Goal: Task Accomplishment & Management: Manage account settings

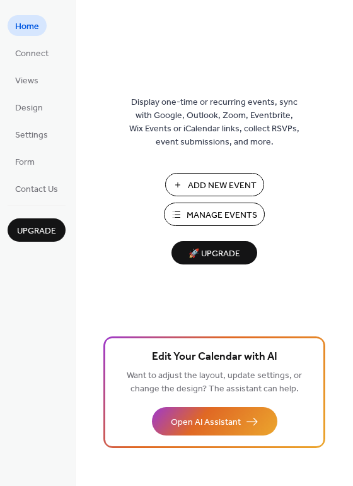
click at [203, 215] on span "Manage Events" at bounding box center [222, 215] width 71 height 13
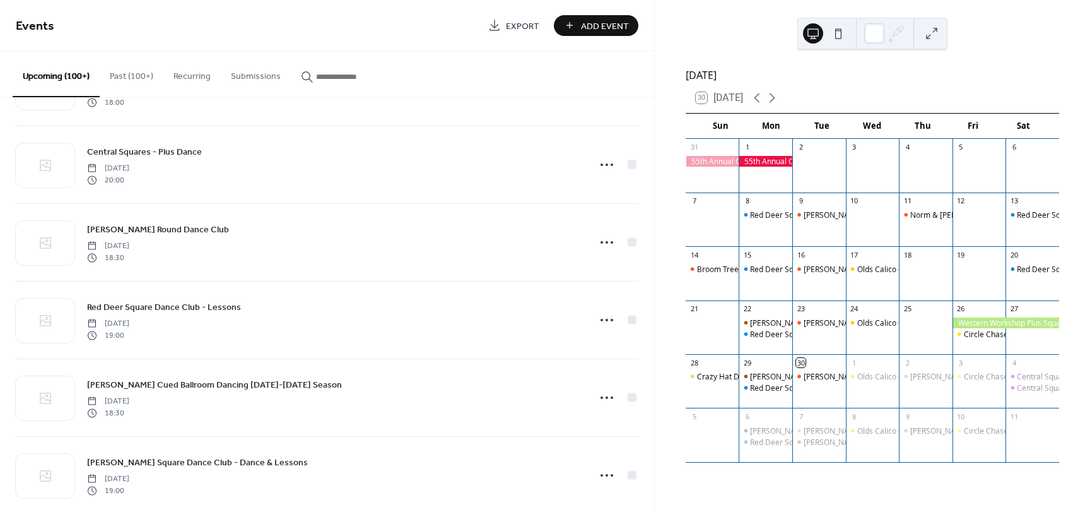
scroll to position [393, 0]
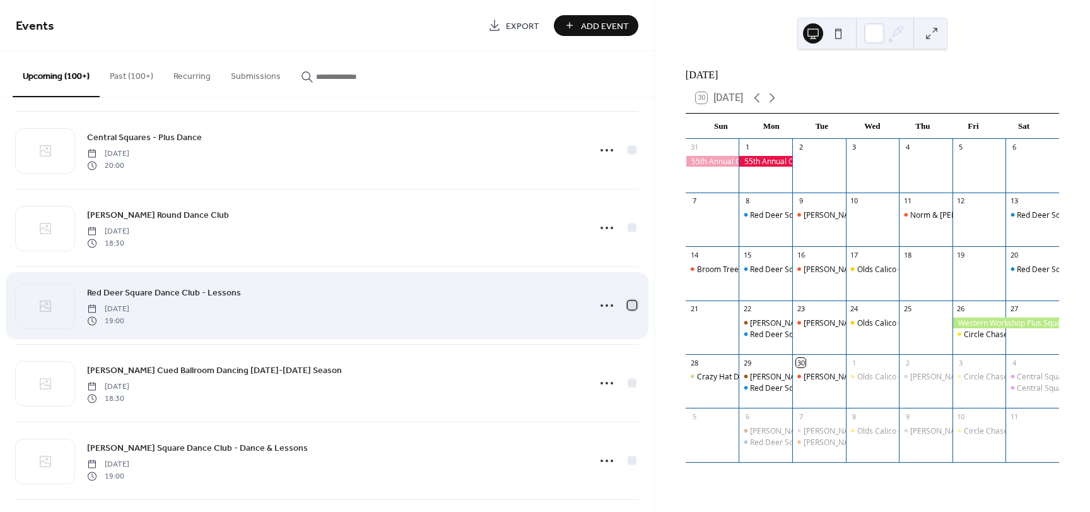
click at [628, 304] on div at bounding box center [632, 304] width 9 height 9
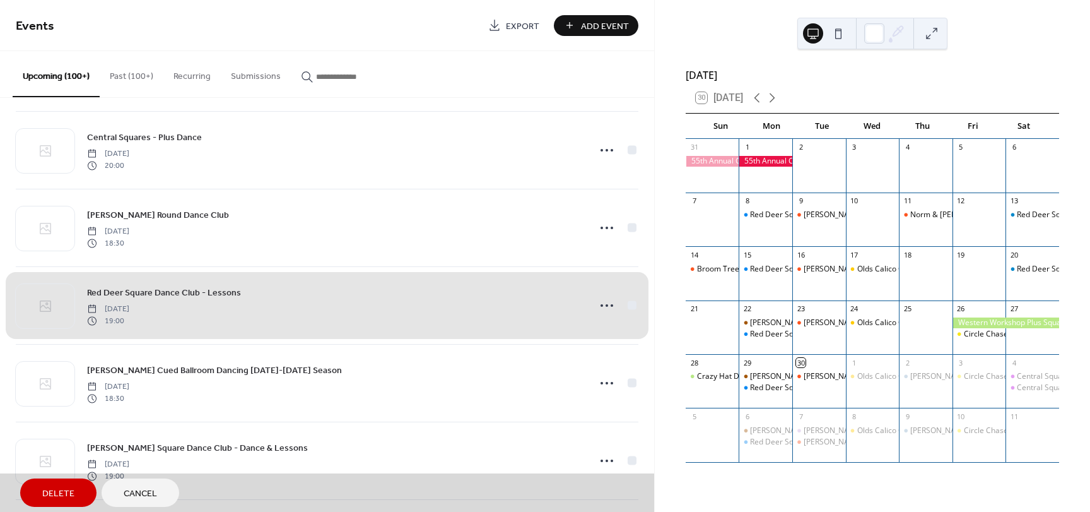
click at [57, 499] on span "Delete" at bounding box center [58, 493] width 32 height 13
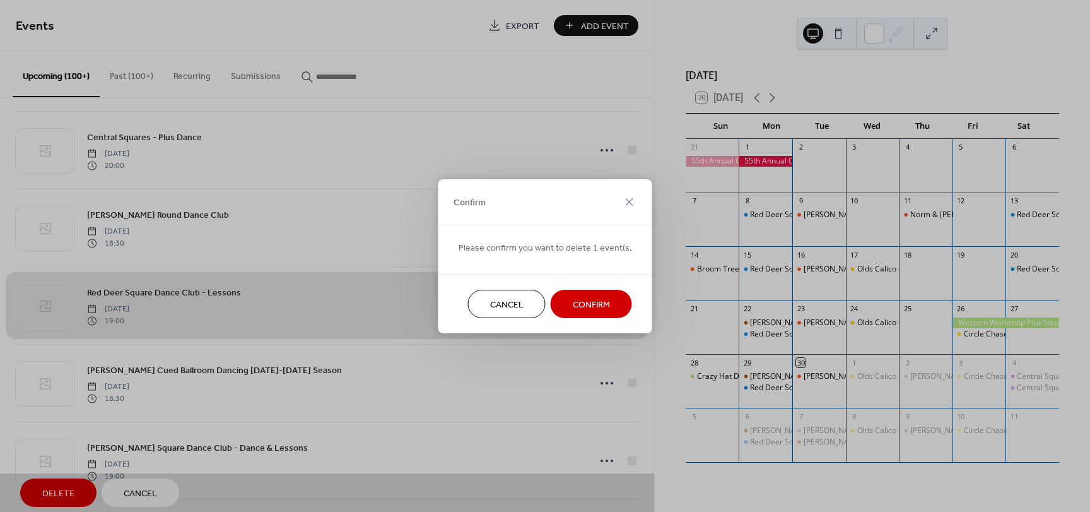
click at [582, 305] on span "Confirm" at bounding box center [591, 304] width 37 height 13
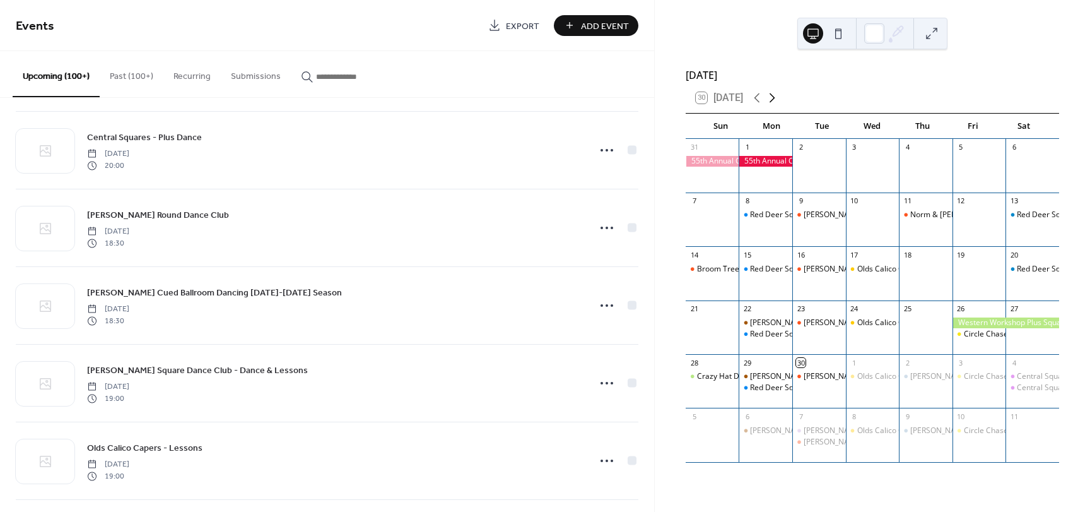
click at [774, 103] on icon at bounding box center [773, 97] width 6 height 9
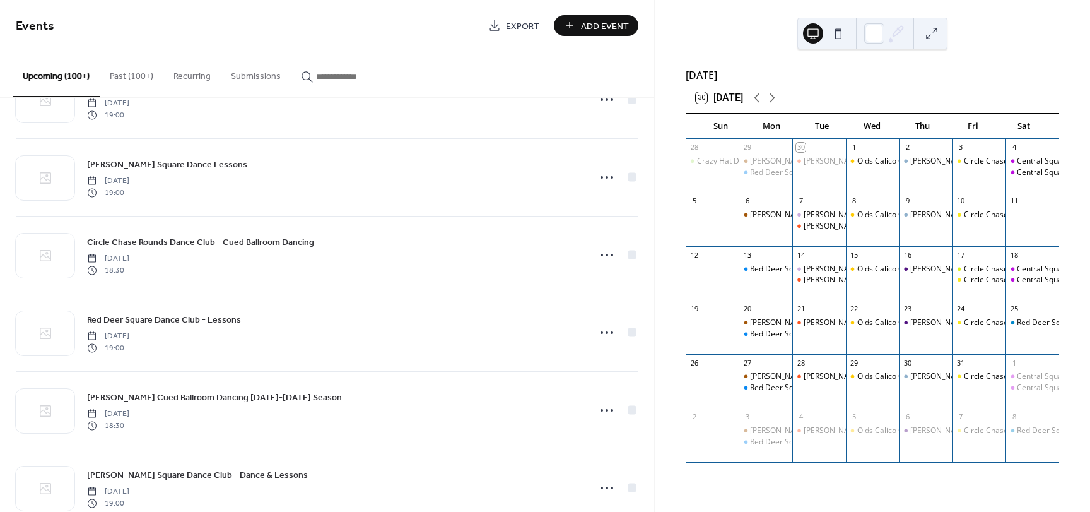
scroll to position [761, 0]
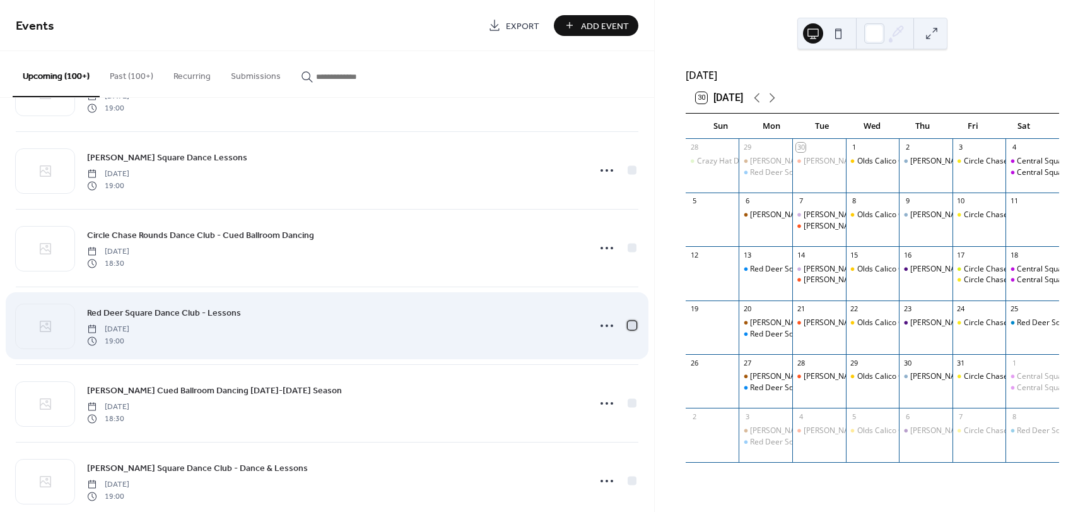
click at [630, 326] on div at bounding box center [632, 325] width 9 height 9
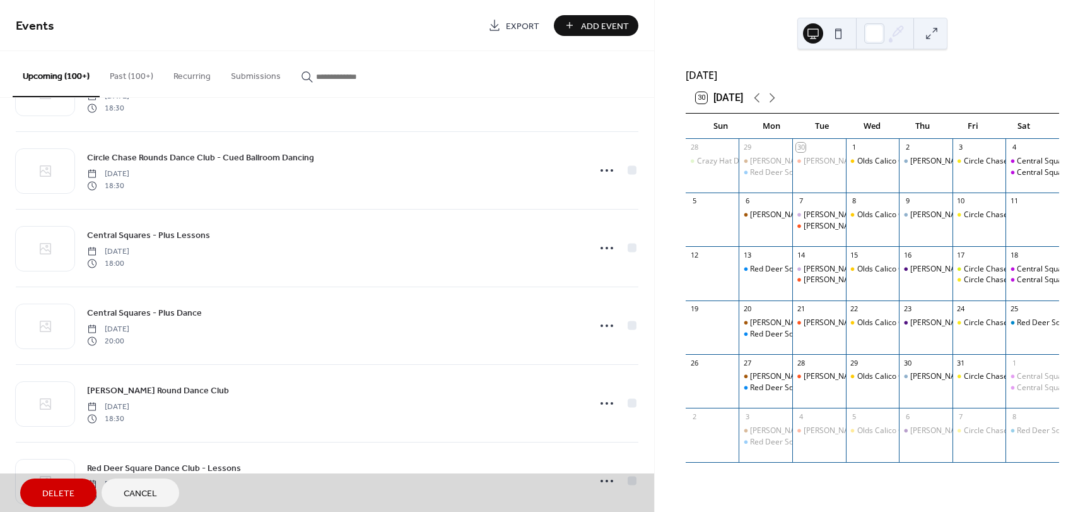
scroll to position [1430, 0]
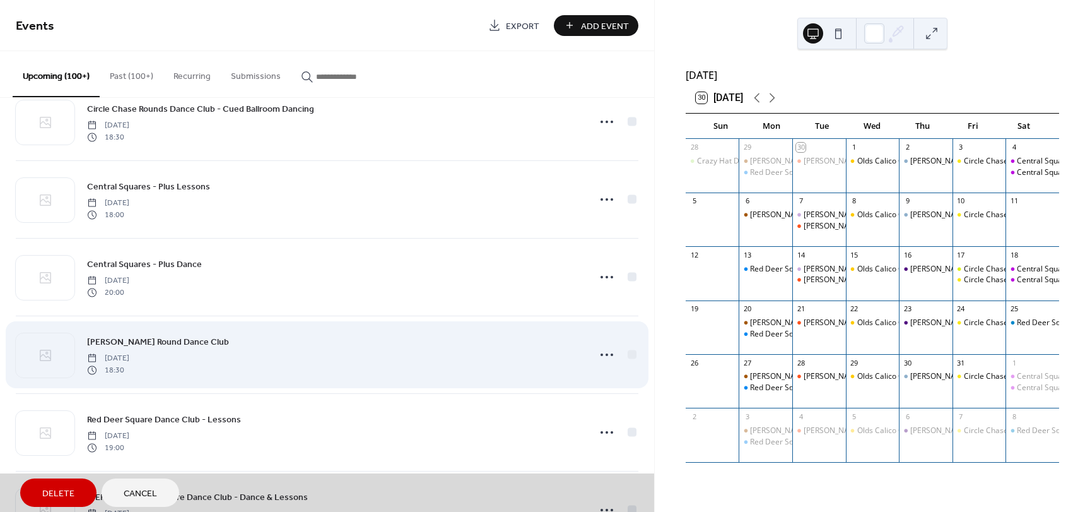
click at [628, 357] on div "Lacombe Round Dance Club Monday, October 20, 2025 18:30" at bounding box center [327, 355] width 623 height 78
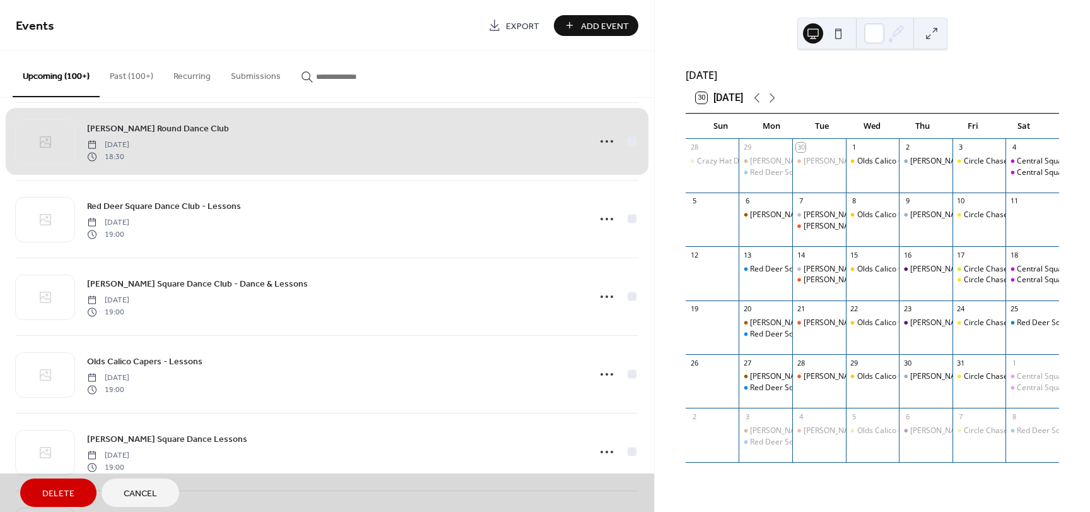
scroll to position [1634, 0]
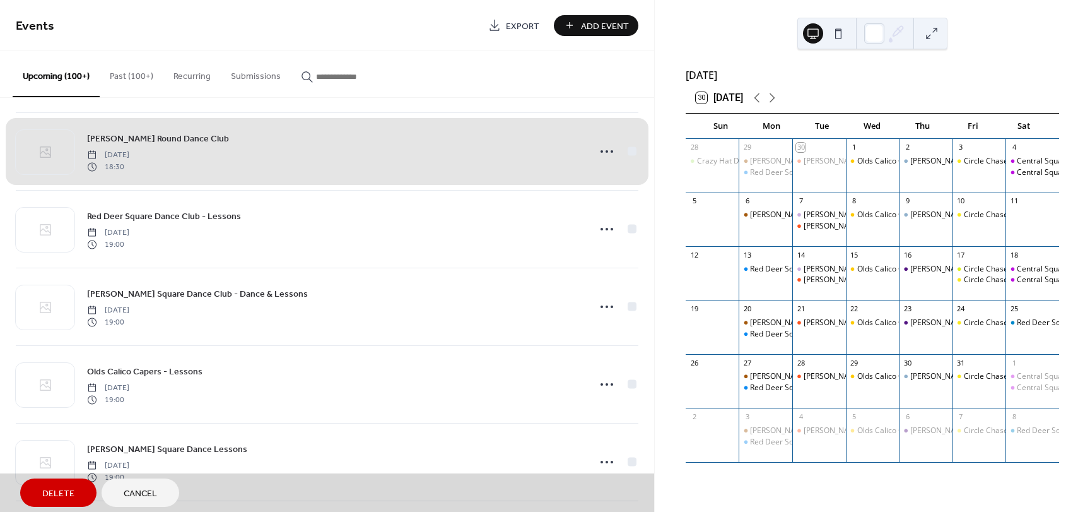
click at [627, 151] on div "Lacombe Round Dance Club Monday, October 20, 2025 18:30" at bounding box center [327, 151] width 623 height 78
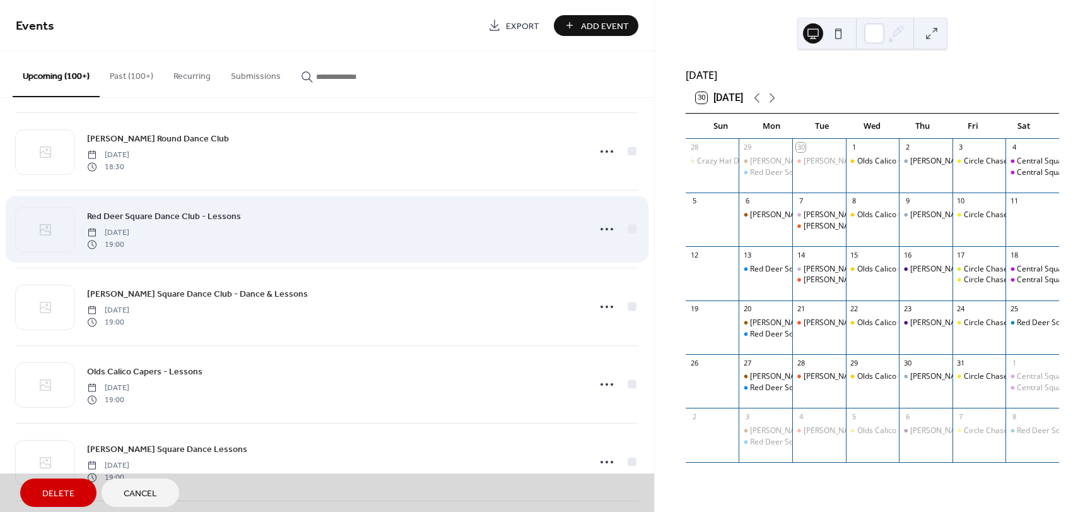
click at [627, 230] on div "Red Deer Square Dance Club - Lessons Monday, October 20, 2025 19:00" at bounding box center [327, 229] width 623 height 78
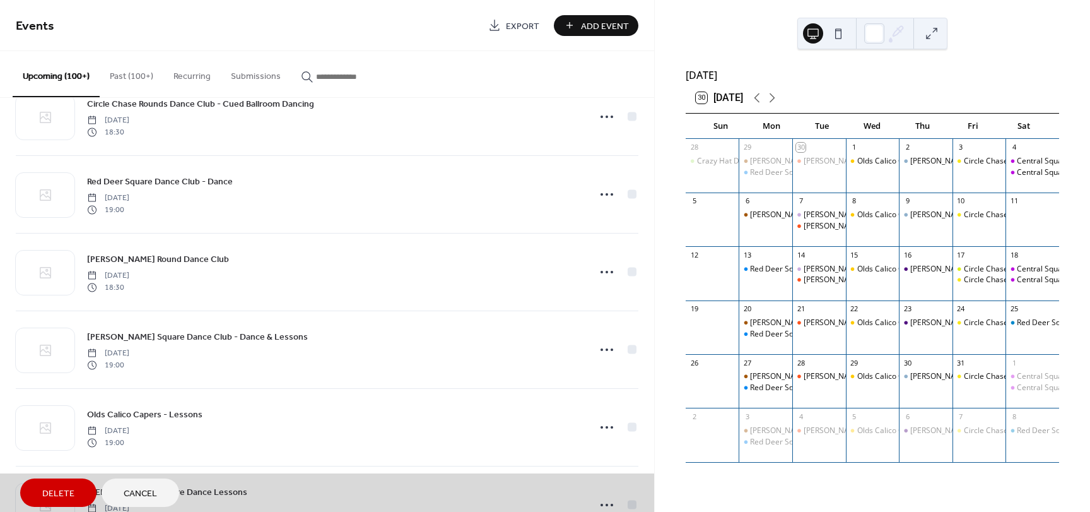
scroll to position [2047, 0]
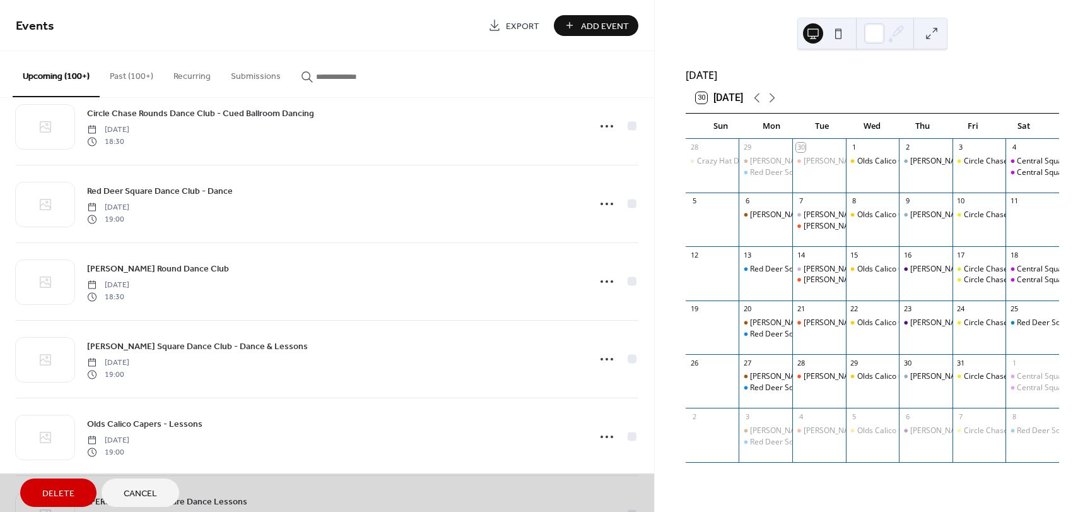
click at [76, 492] on button "Delete" at bounding box center [58, 492] width 76 height 28
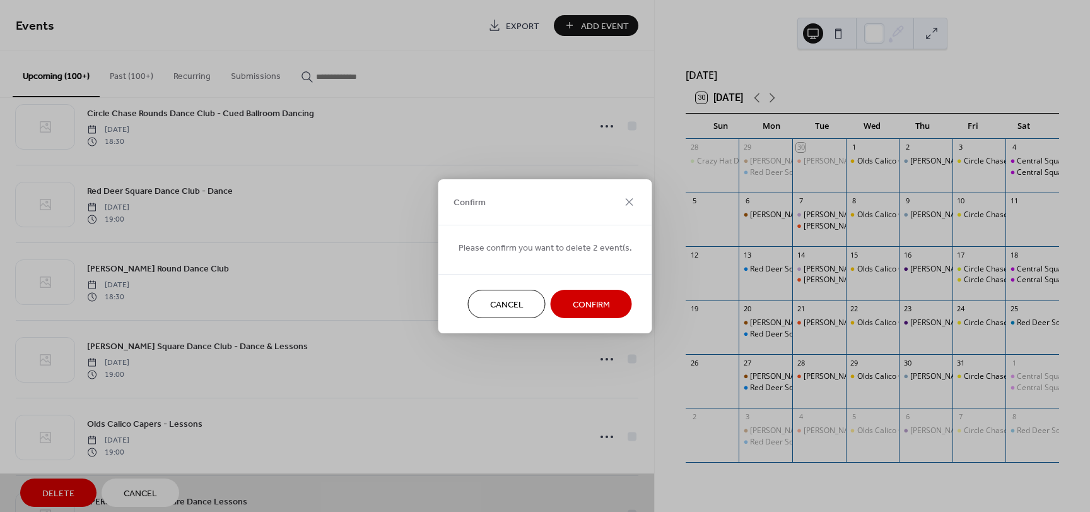
click at [601, 304] on span "Confirm" at bounding box center [591, 304] width 37 height 13
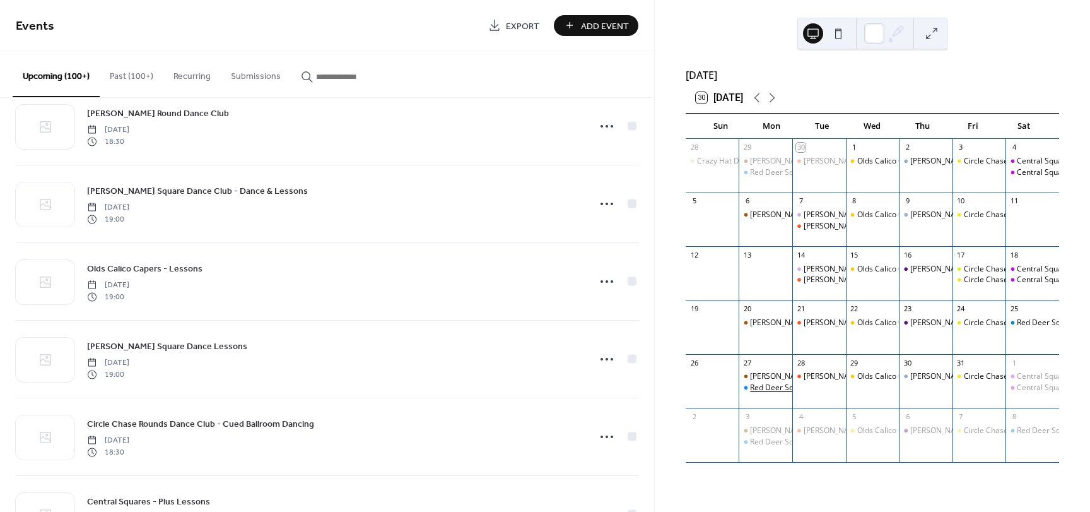
click at [779, 393] on div "Red Deer Square Dance Club - Lessons" at bounding box center [818, 387] width 137 height 11
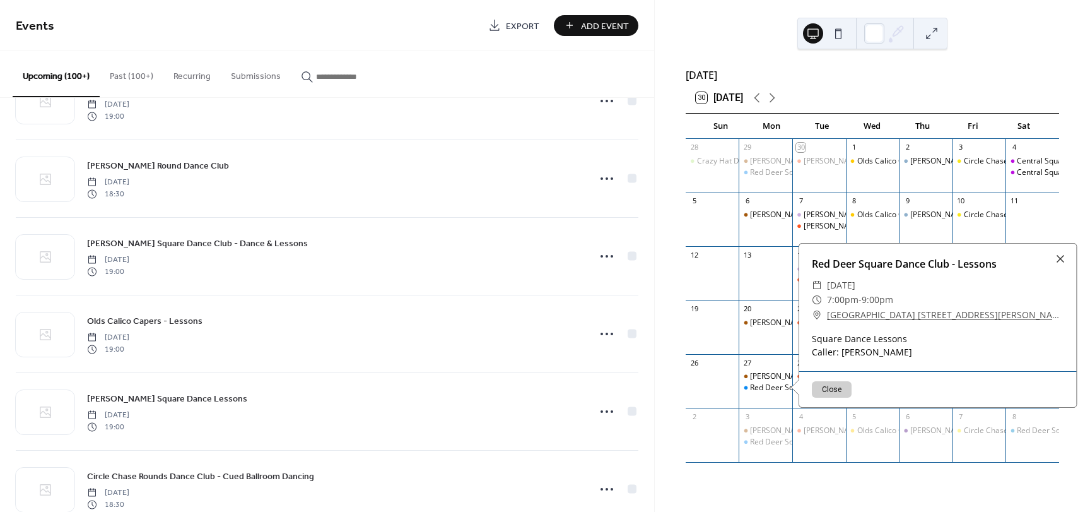
scroll to position [1998, 0]
click at [774, 103] on icon at bounding box center [772, 97] width 15 height 15
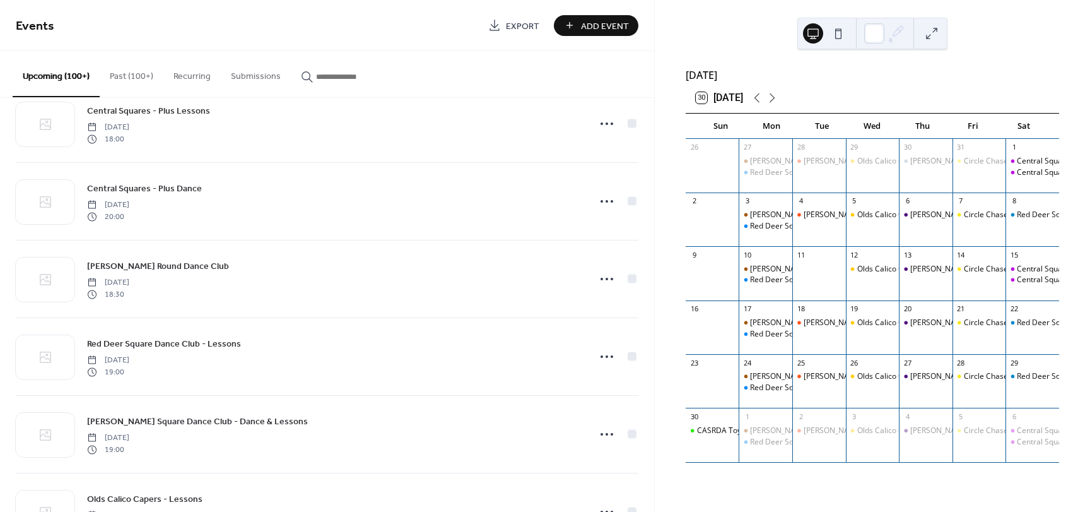
scroll to position [2450, 0]
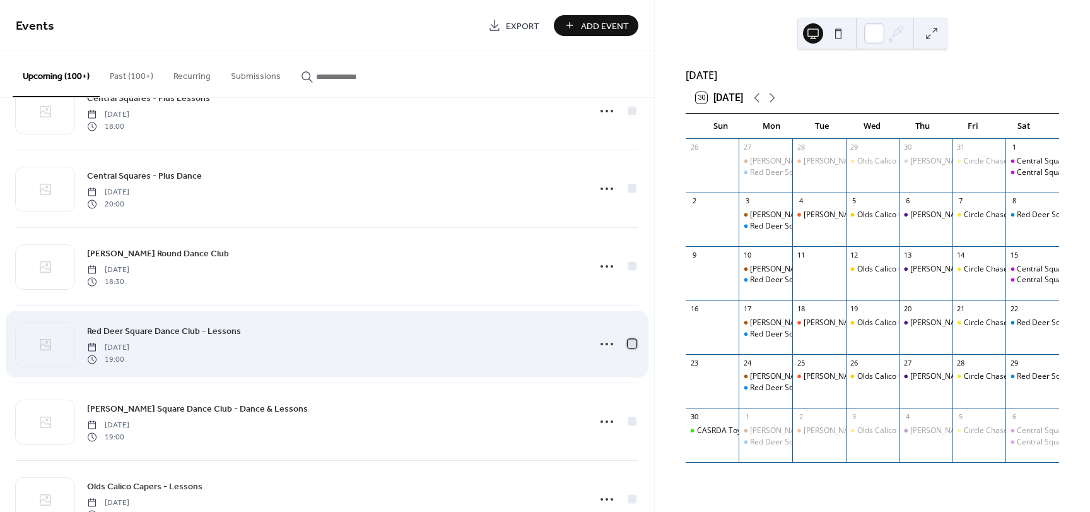
click at [628, 344] on div at bounding box center [632, 343] width 9 height 9
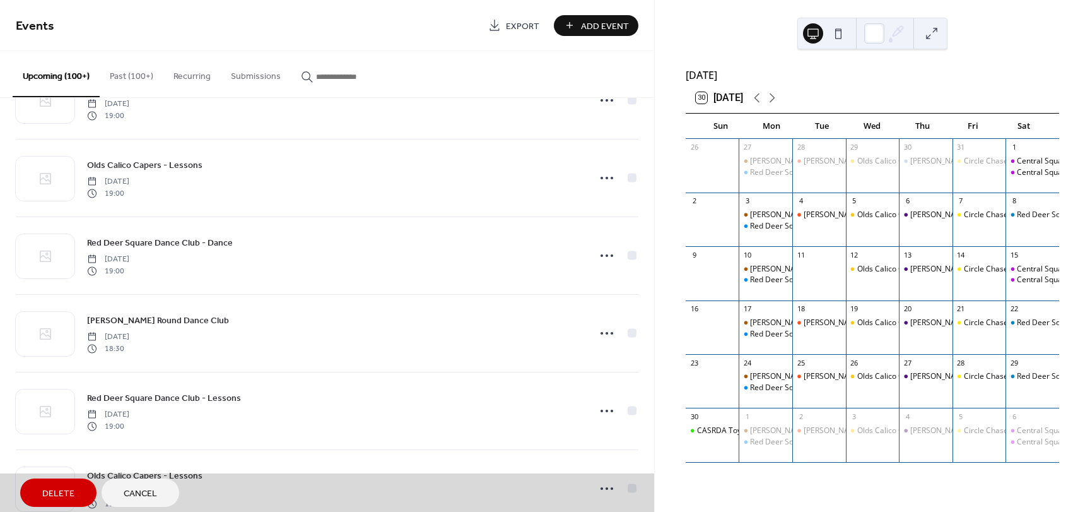
scroll to position [2782, 0]
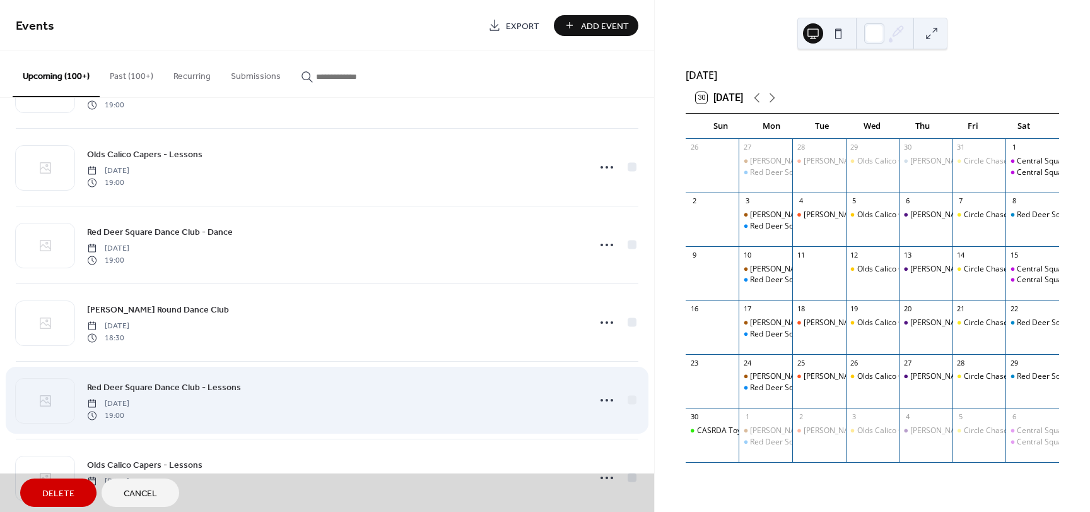
click at [629, 402] on div "Red Deer Square Dance Club - Lessons Monday, November 10, 2025 19:00" at bounding box center [327, 400] width 623 height 78
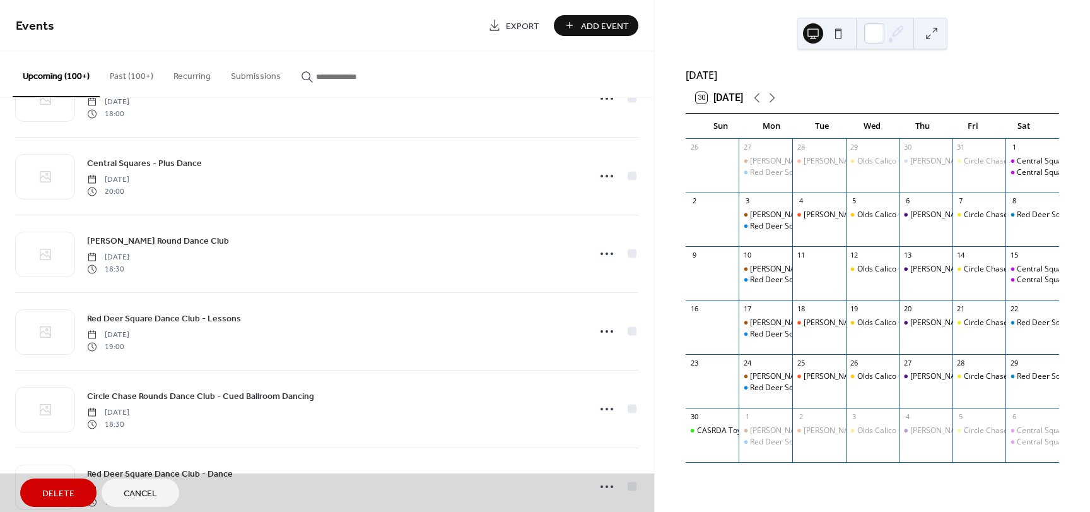
scroll to position [3401, 0]
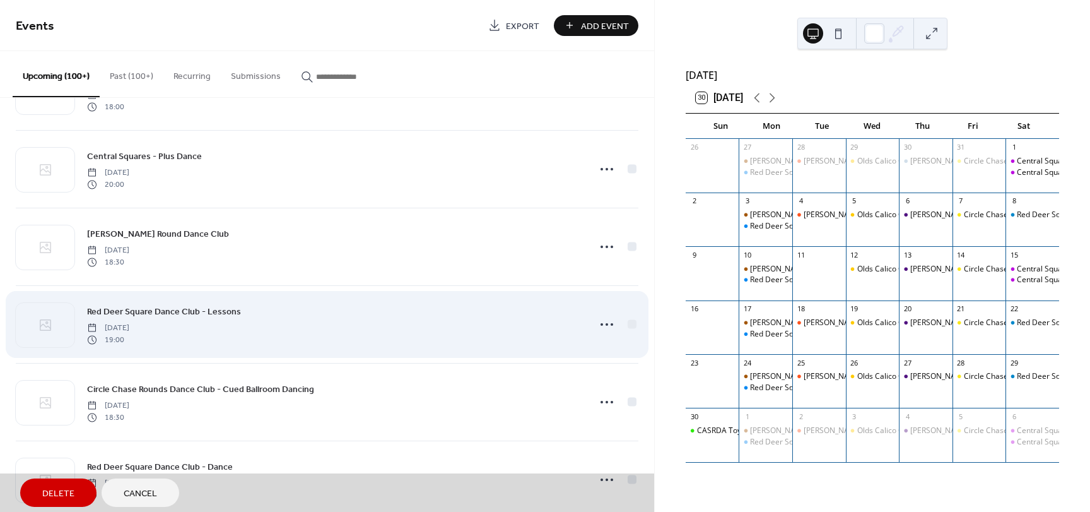
click at [625, 324] on div "Red Deer Square Dance Club - Lessons Monday, November 17, 2025 19:00" at bounding box center [327, 324] width 623 height 78
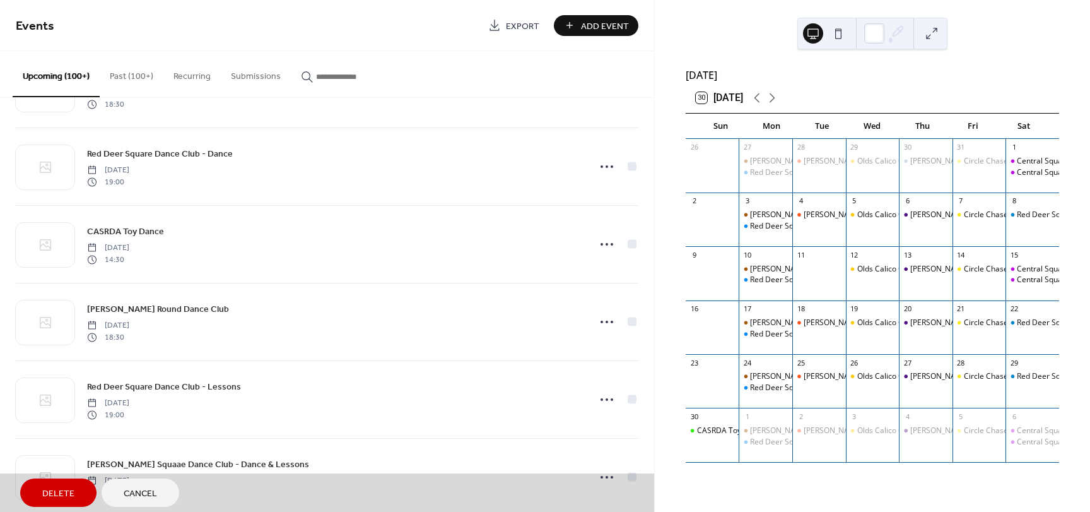
scroll to position [3727, 0]
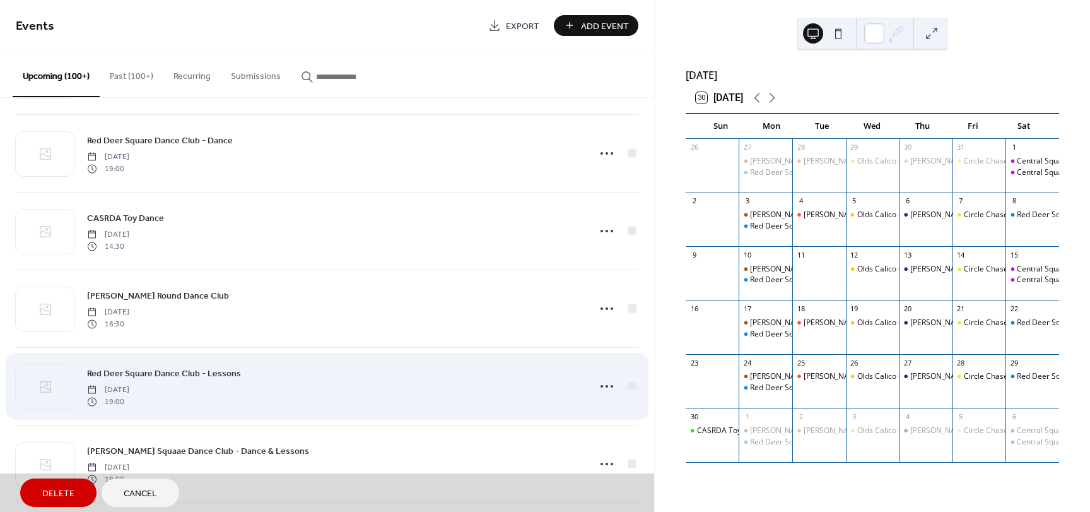
click at [628, 384] on div "Red Deer Square Dance Club - Lessons Monday, December 1, 2025 19:00" at bounding box center [327, 386] width 623 height 78
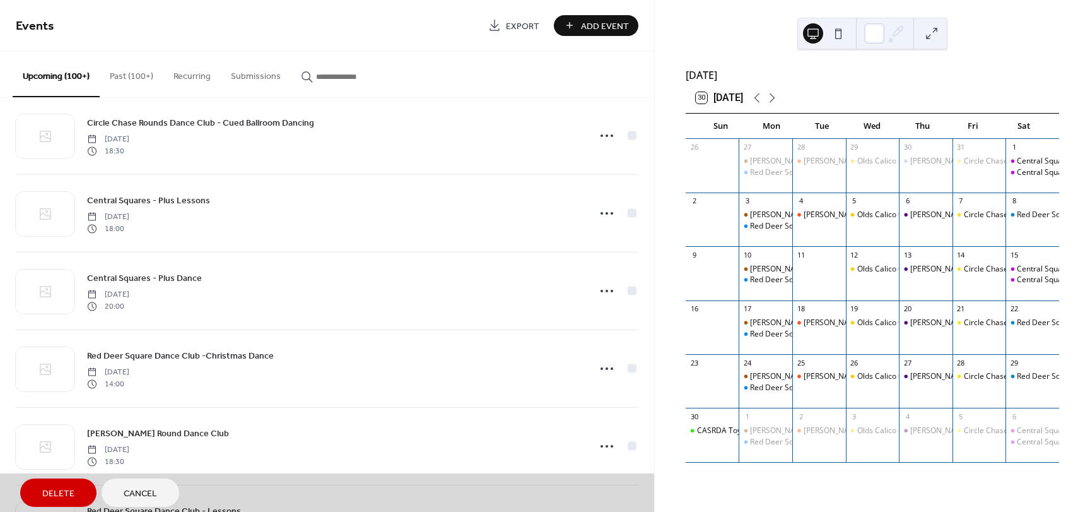
scroll to position [4296, 0]
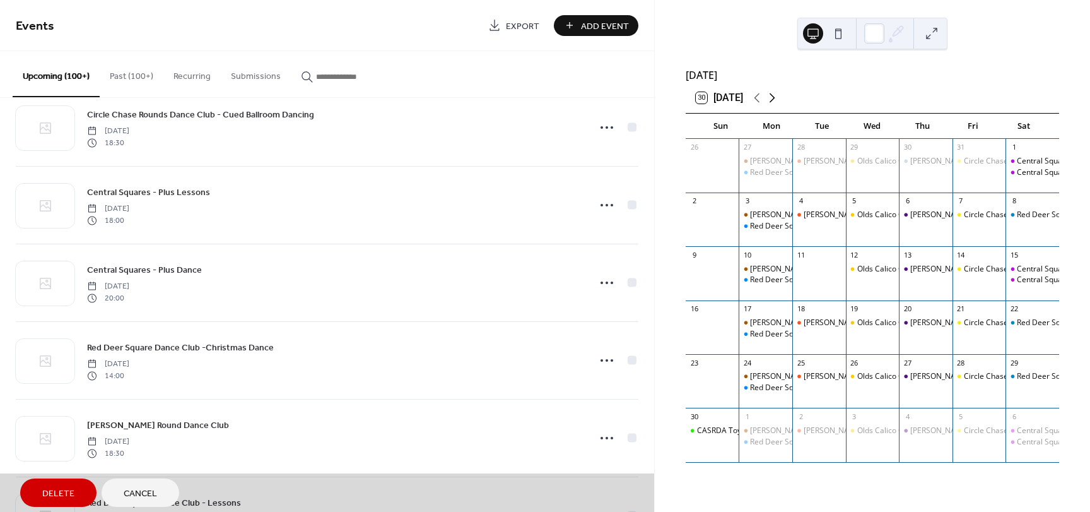
click at [772, 105] on icon at bounding box center [772, 97] width 15 height 15
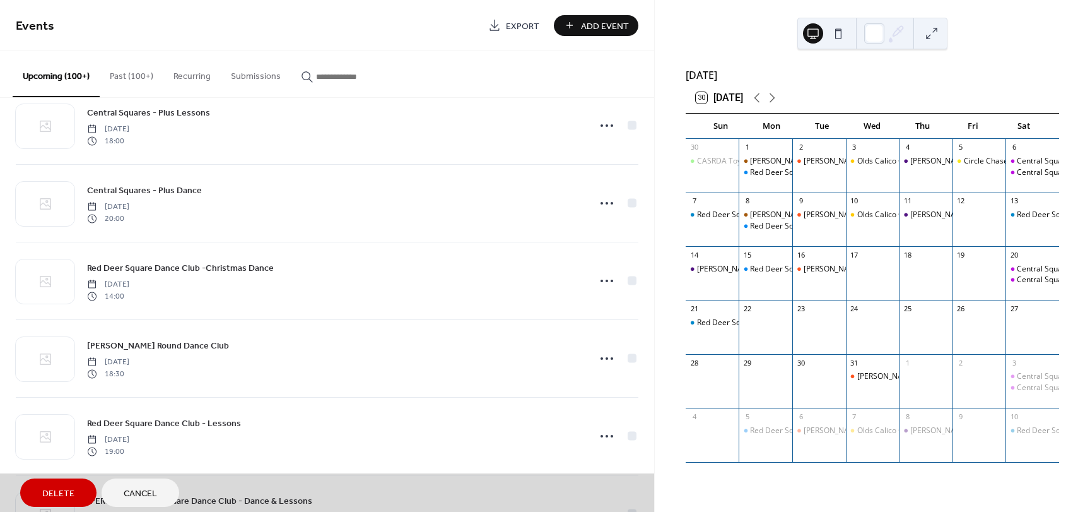
scroll to position [4392, 0]
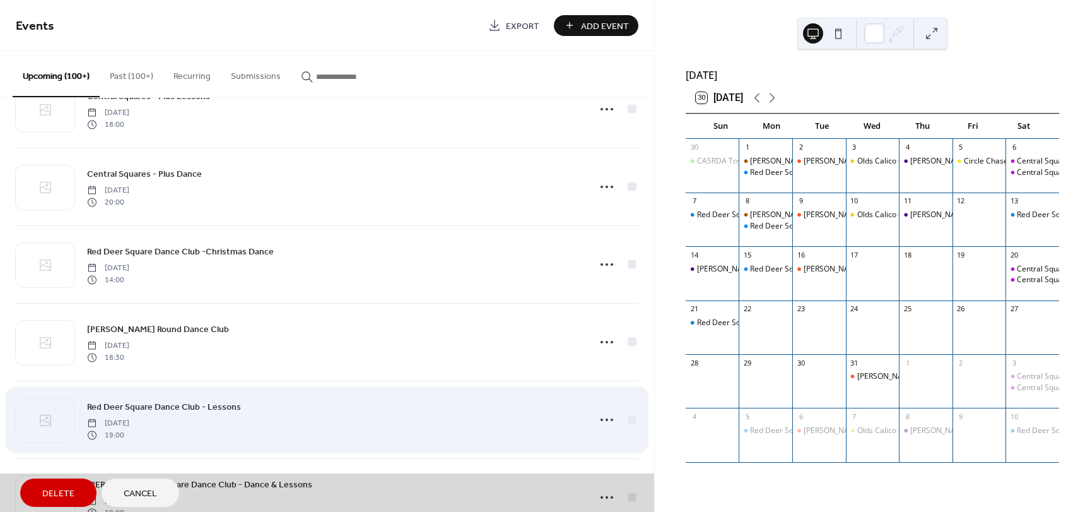
click at [628, 419] on div "Red Deer Square Dance Club - Lessons Monday, December 8, 2025 19:00" at bounding box center [327, 419] width 623 height 78
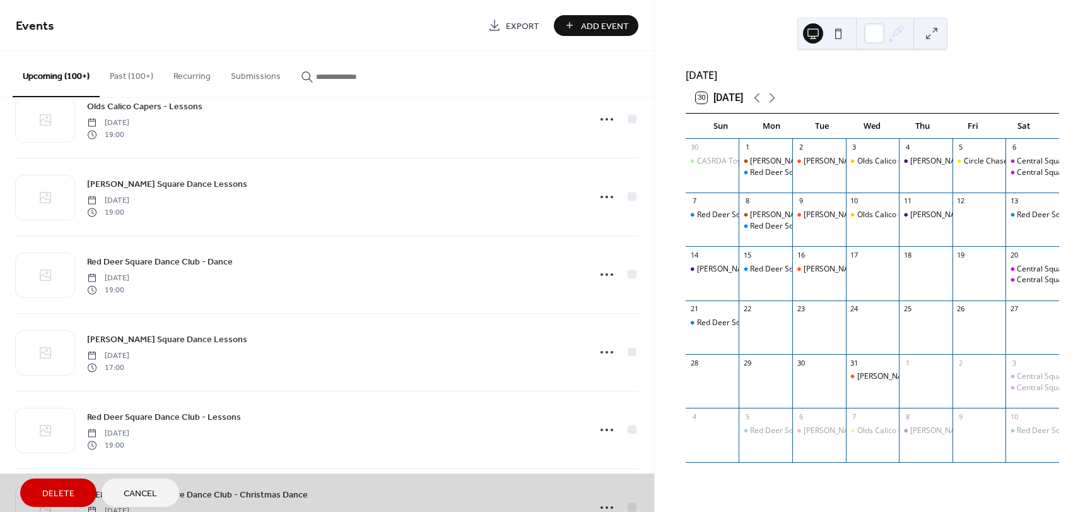
scroll to position [4857, 0]
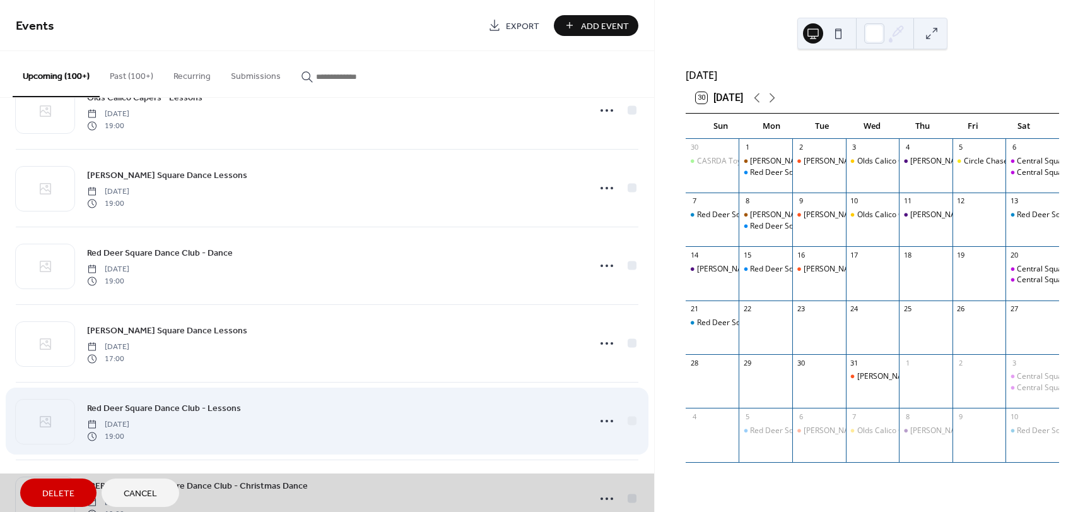
click at [628, 420] on div "Red Deer Square Dance Club - Lessons Monday, December 15, 2025 19:00" at bounding box center [327, 421] width 623 height 78
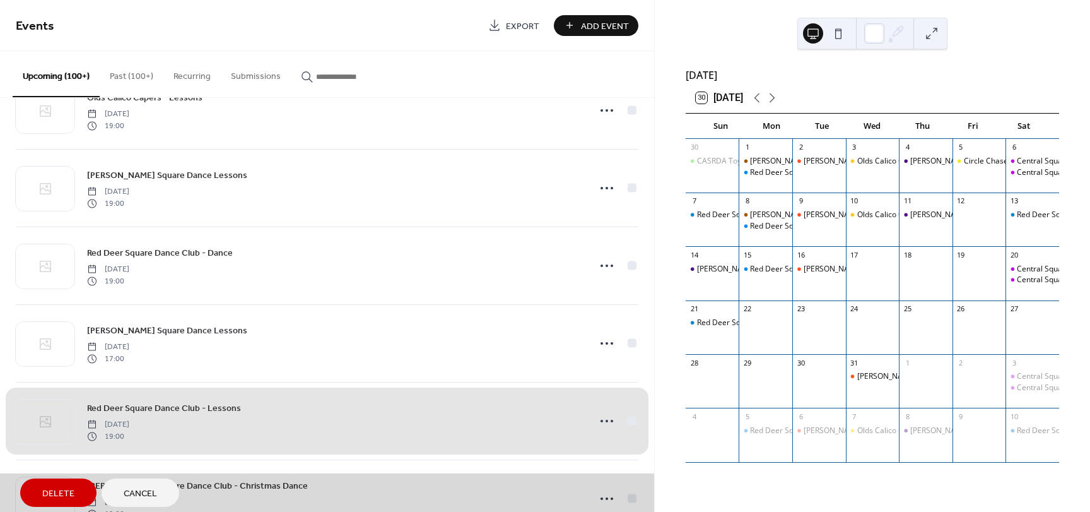
click at [58, 490] on span "Delete" at bounding box center [58, 493] width 32 height 13
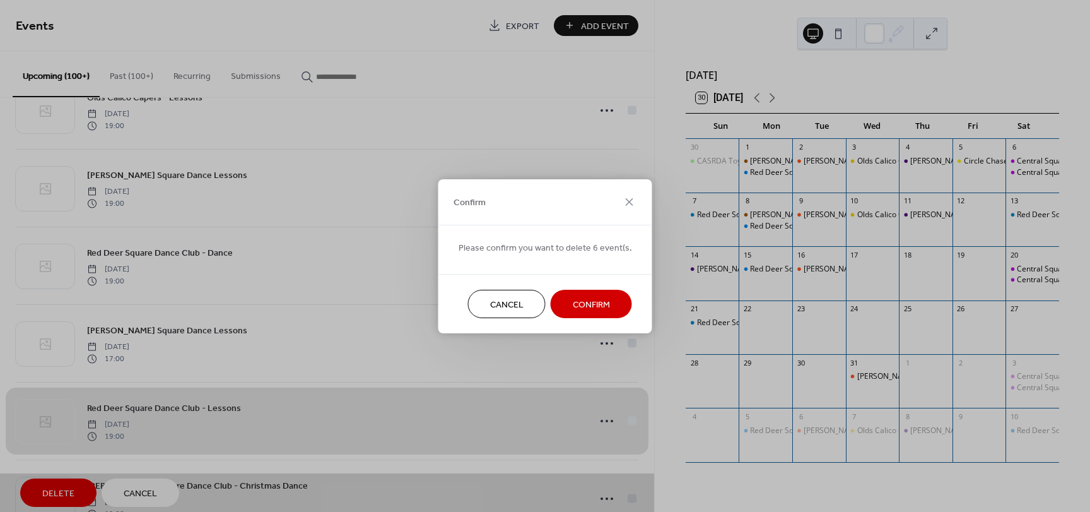
click at [604, 303] on span "Confirm" at bounding box center [591, 304] width 37 height 13
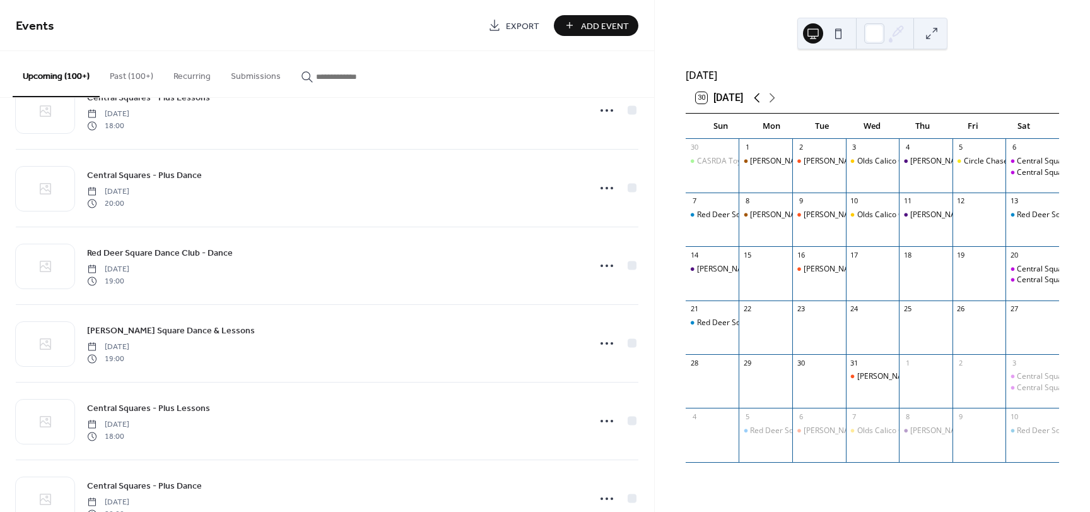
click at [757, 103] on icon at bounding box center [757, 97] width 15 height 15
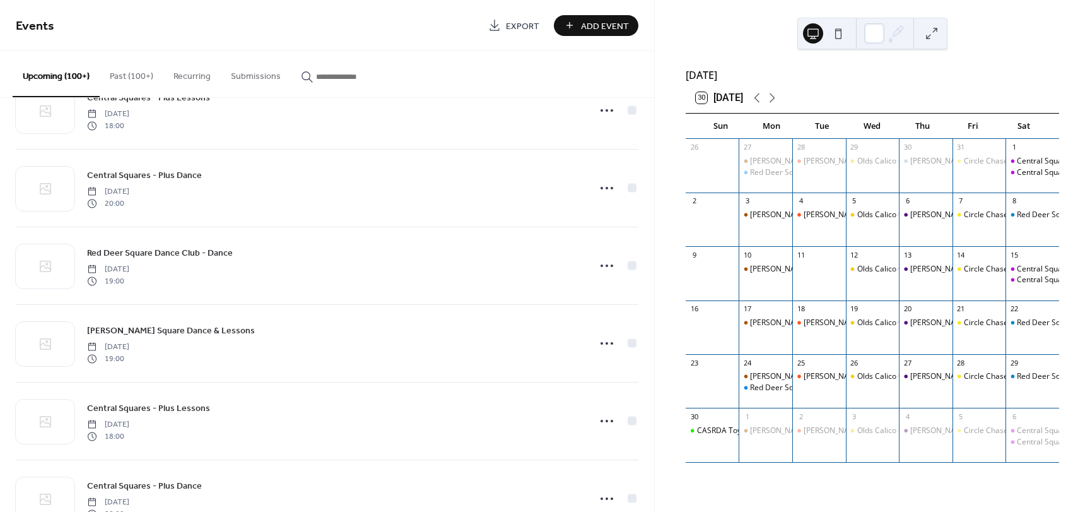
scroll to position [4495, 0]
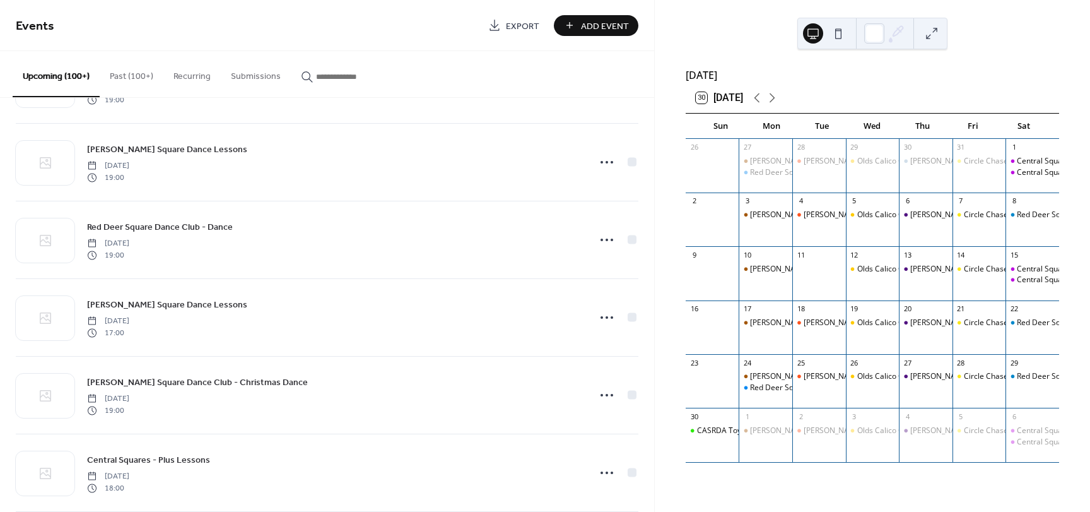
click at [655, 204] on div "November 2025 30 Today Sun Mon Tue Wed Thu Fri Sat 26 27 Lacombe Round Dance Cl…" at bounding box center [872, 256] width 435 height 512
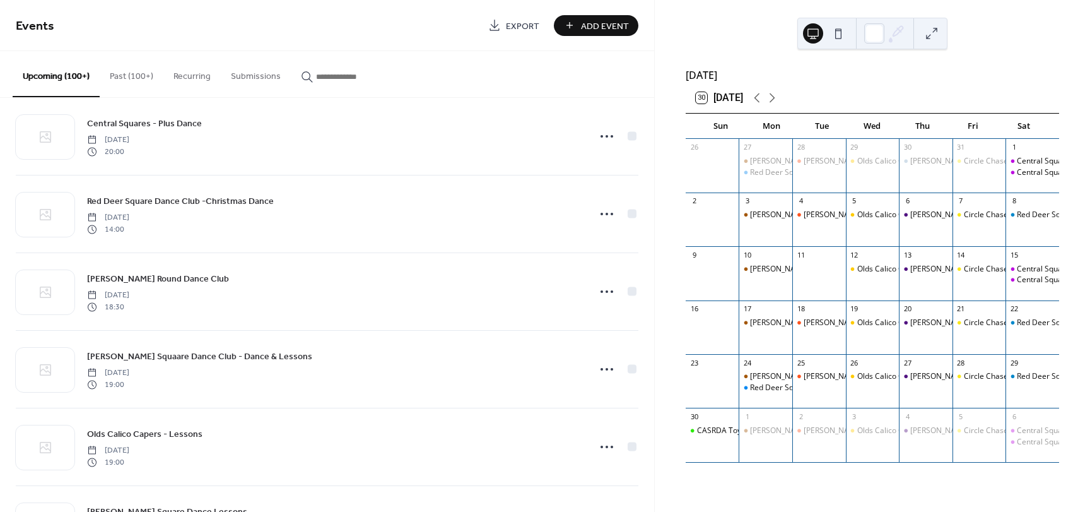
scroll to position [3770, 0]
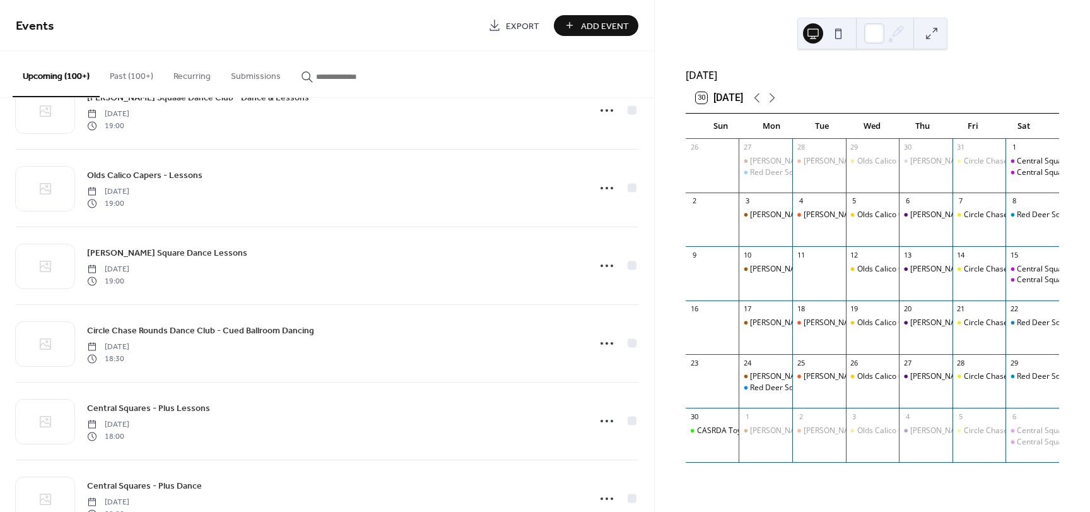
click at [655, 199] on div "November 2025 30 Today Sun Mon Tue Wed Thu Fri Sat 26 27 Lacombe Round Dance Cl…" at bounding box center [872, 256] width 435 height 512
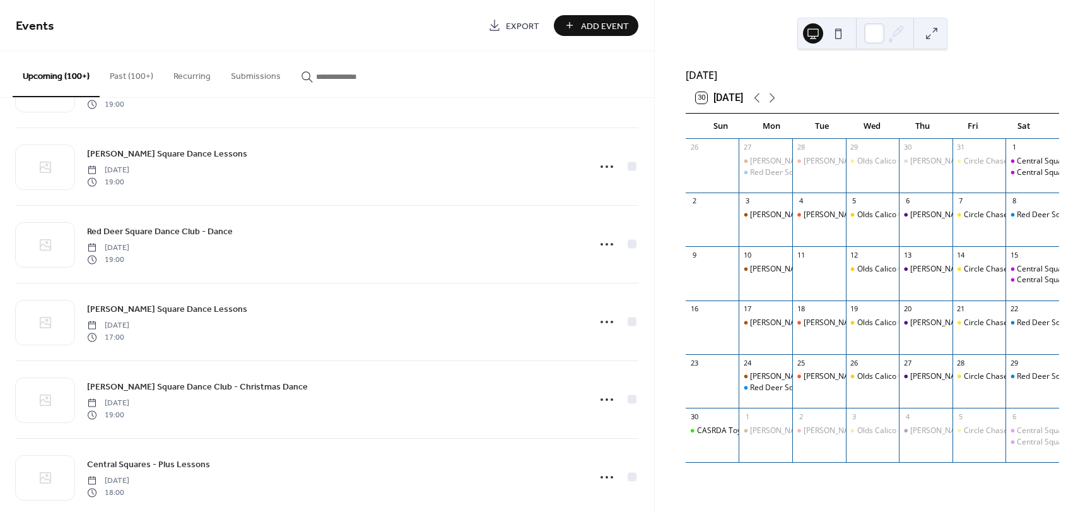
scroll to position [4495, 0]
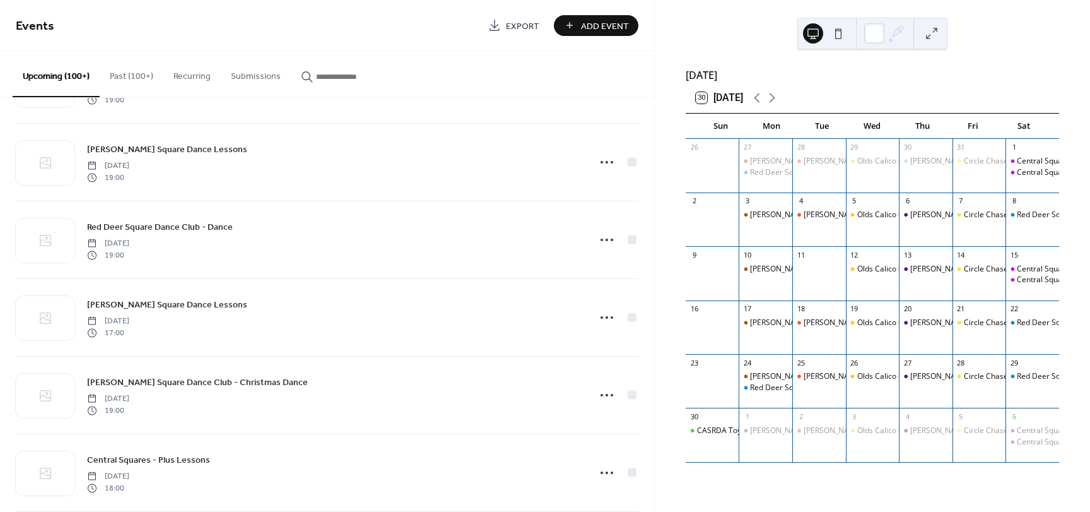
drag, startPoint x: 650, startPoint y: 451, endPoint x: 651, endPoint y: 444, distance: 7.7
click at [651, 444] on div "Lacombe Square Dance Club - Dance & Lessons Tuesday, September 30, 2025 19:00 O…" at bounding box center [327, 305] width 654 height 414
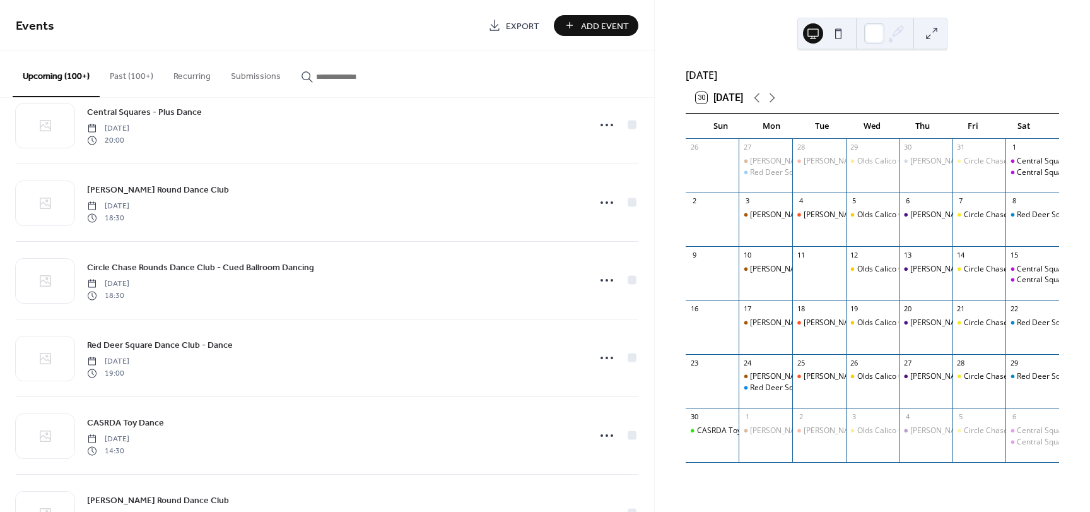
scroll to position [3307, 0]
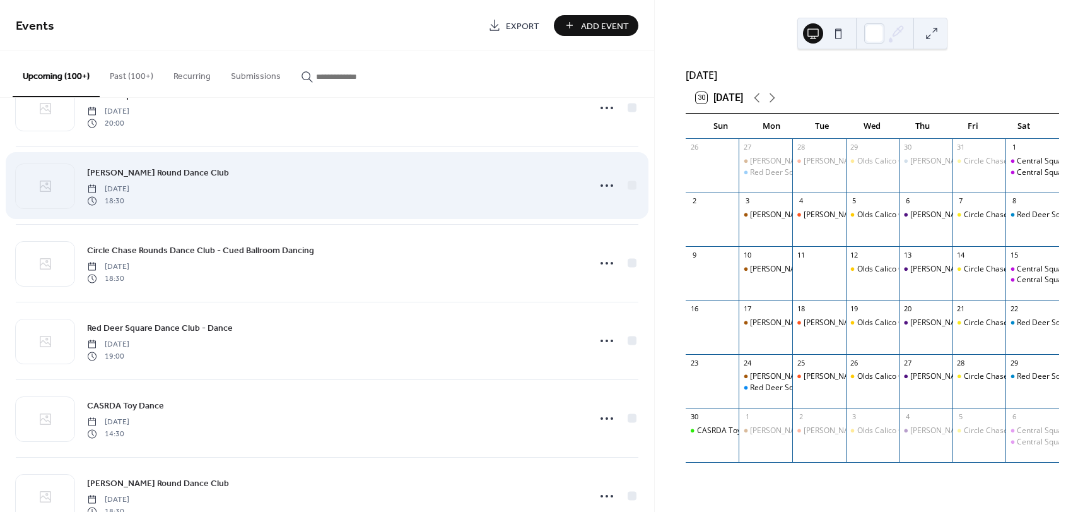
click at [616, 213] on div "Lacombe Round Dance Club Monday, November 17, 2025 18:30" at bounding box center [327, 185] width 623 height 77
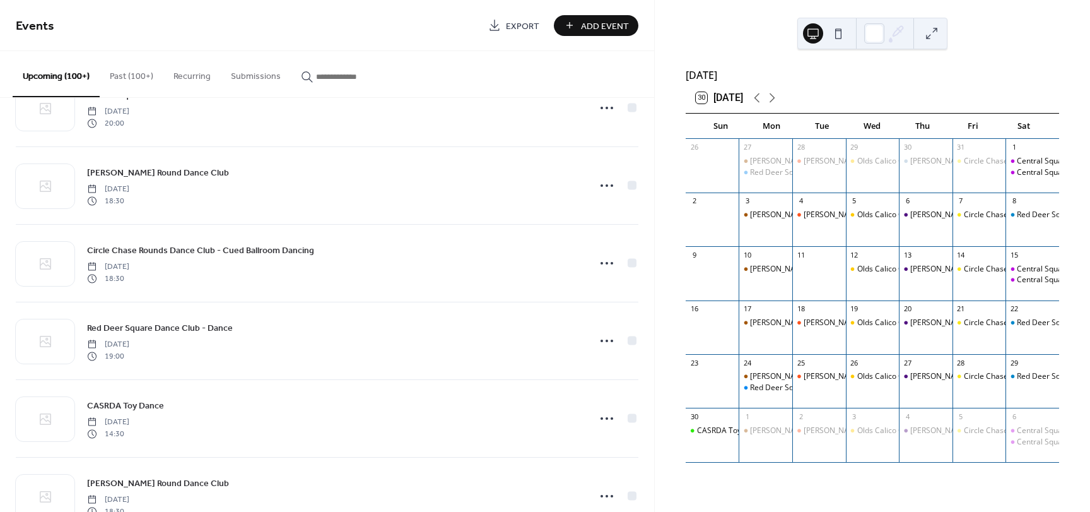
click at [322, 76] on input "button" at bounding box center [354, 76] width 76 height 13
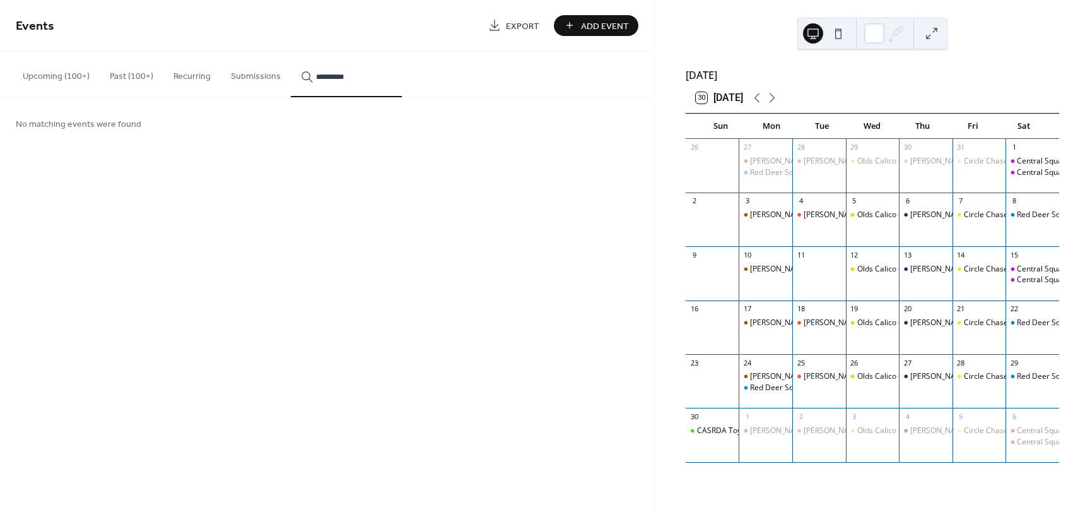
click at [291, 51] on button "********" at bounding box center [346, 74] width 111 height 46
drag, startPoint x: 316, startPoint y: 78, endPoint x: 309, endPoint y: 80, distance: 7.1
click at [309, 80] on div "**********" at bounding box center [346, 76] width 91 height 13
click at [366, 76] on input "**********" at bounding box center [354, 76] width 76 height 13
type input "**********"
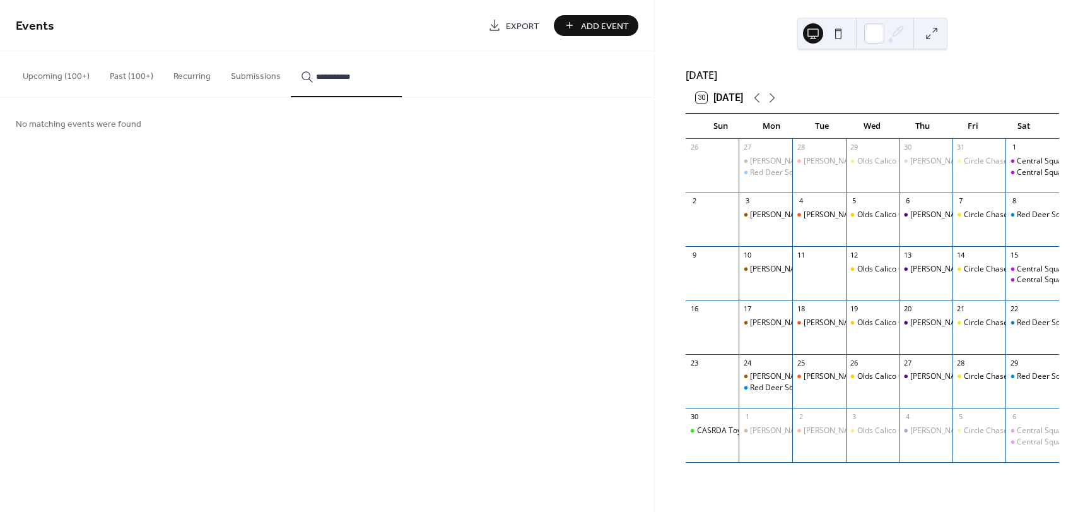
click at [303, 76] on icon "button" at bounding box center [307, 77] width 13 height 13
click at [316, 76] on input "**********" at bounding box center [354, 76] width 76 height 13
click at [339, 97] on div "**********" at bounding box center [327, 74] width 654 height 47
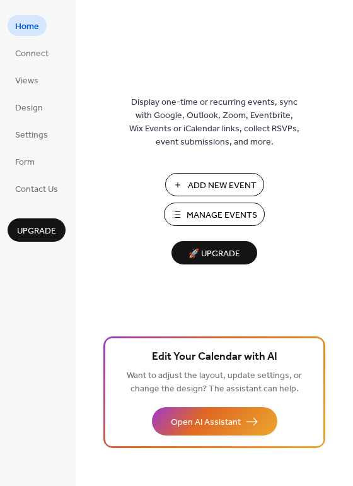
click at [220, 216] on span "Manage Events" at bounding box center [222, 215] width 71 height 13
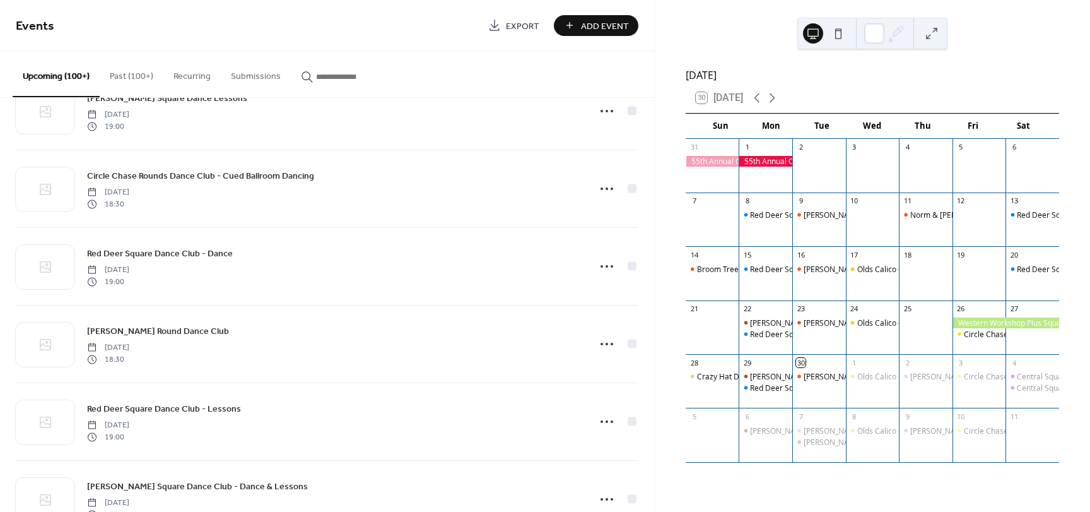
scroll to position [1836, 0]
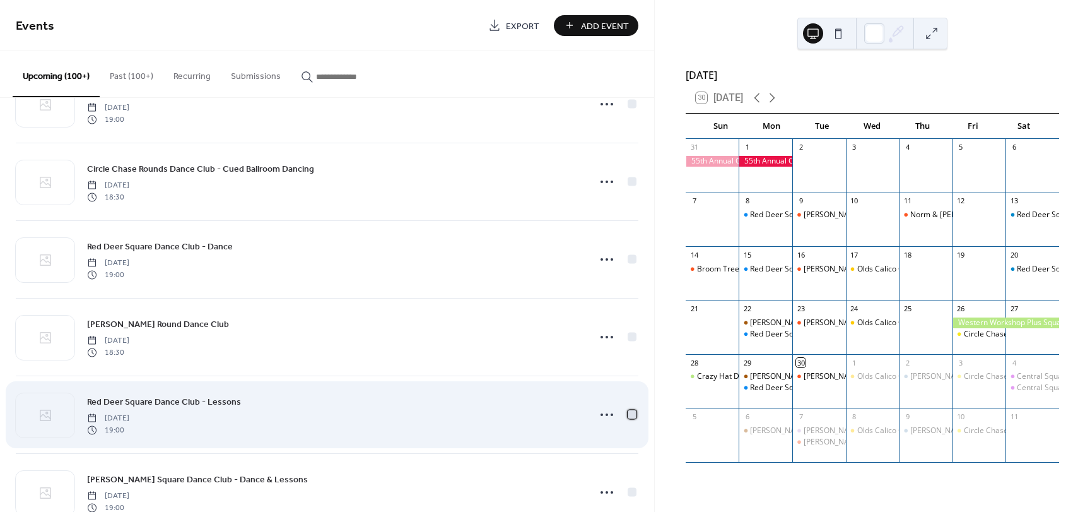
click at [629, 415] on div at bounding box center [632, 414] width 9 height 9
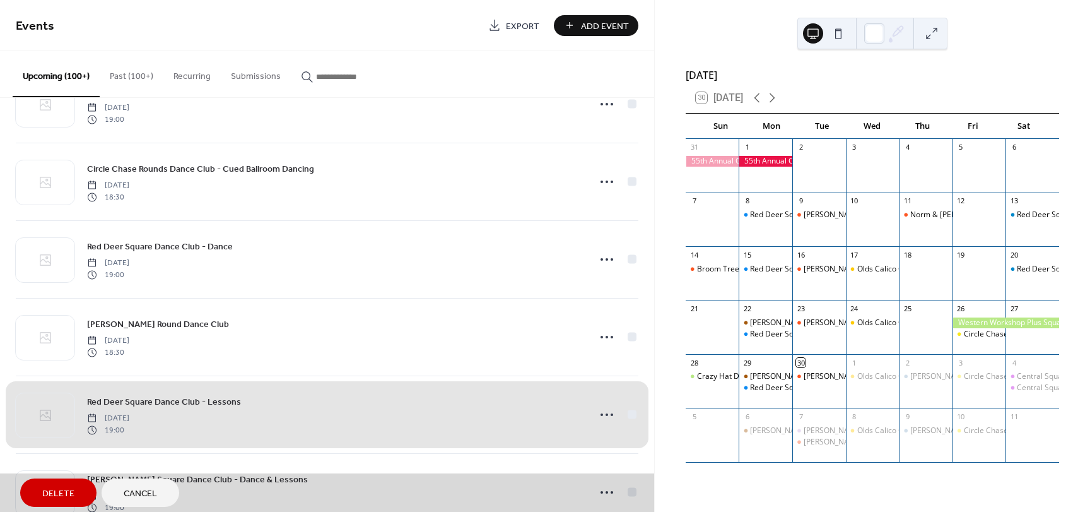
click at [59, 494] on span "Delete" at bounding box center [58, 493] width 32 height 13
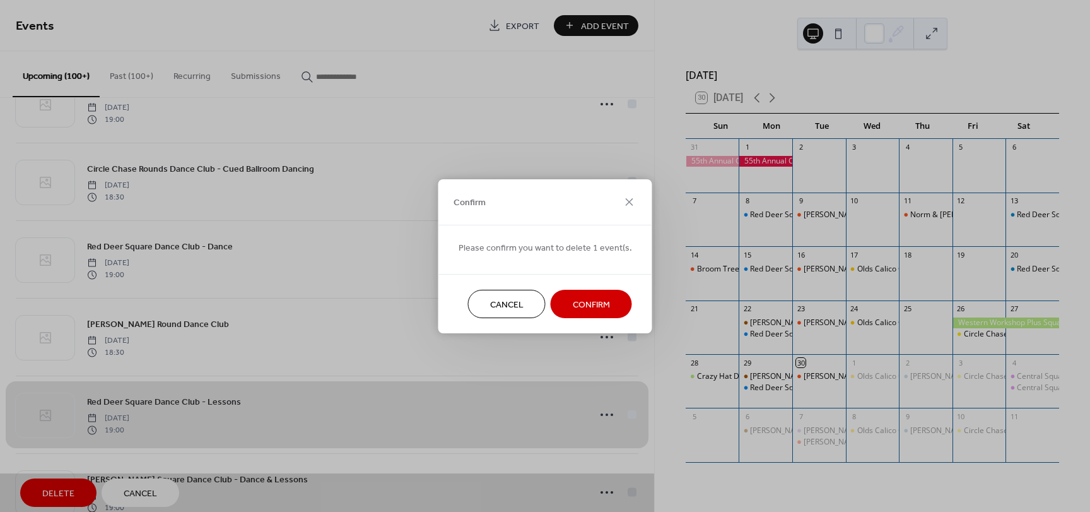
click at [588, 309] on span "Confirm" at bounding box center [591, 304] width 37 height 13
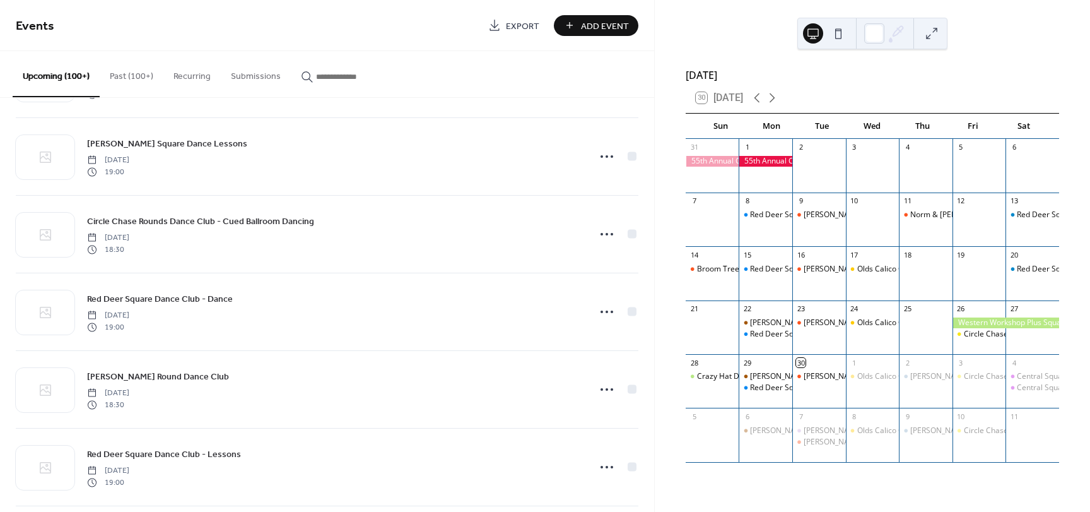
scroll to position [3654, 0]
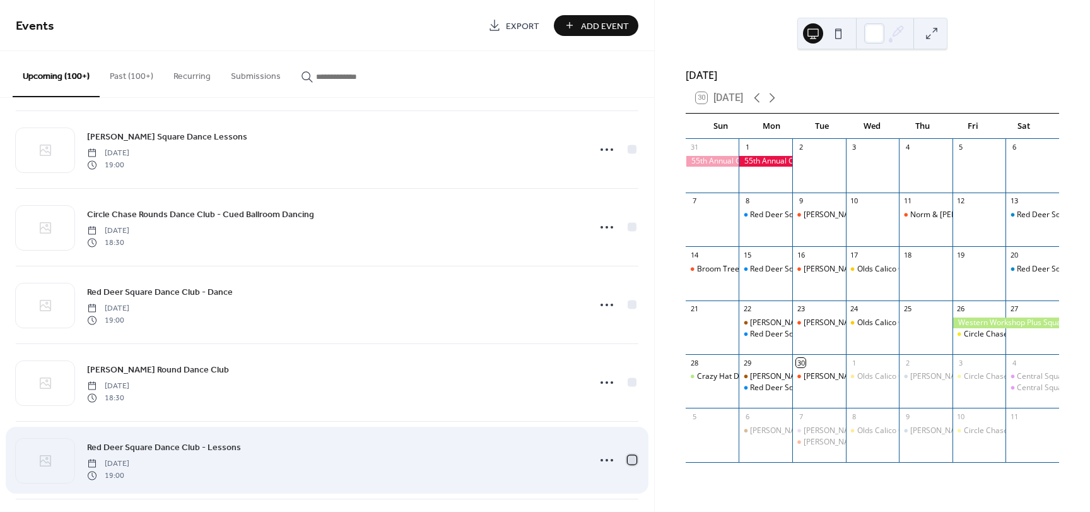
click at [628, 459] on div at bounding box center [632, 459] width 9 height 9
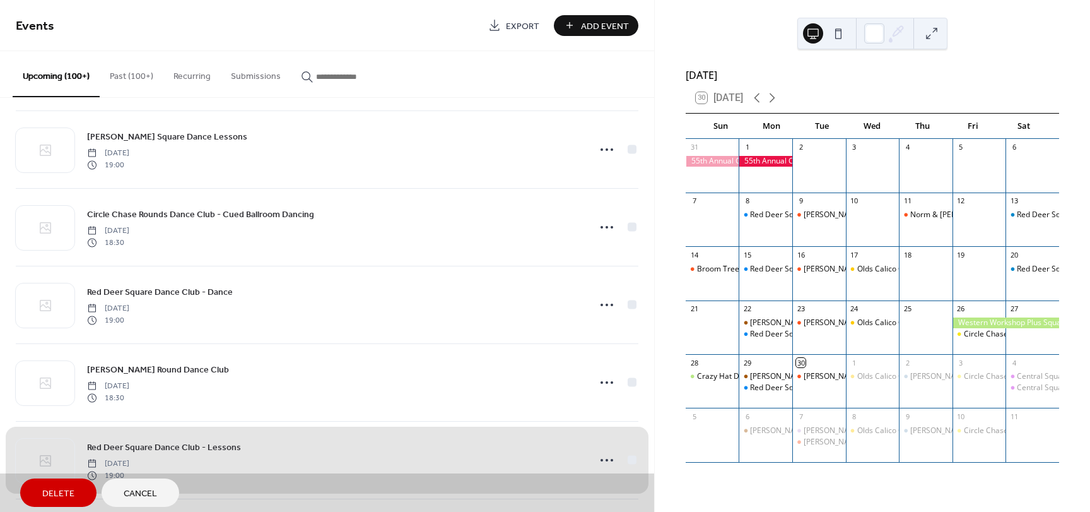
click at [59, 488] on span "Delete" at bounding box center [58, 493] width 32 height 13
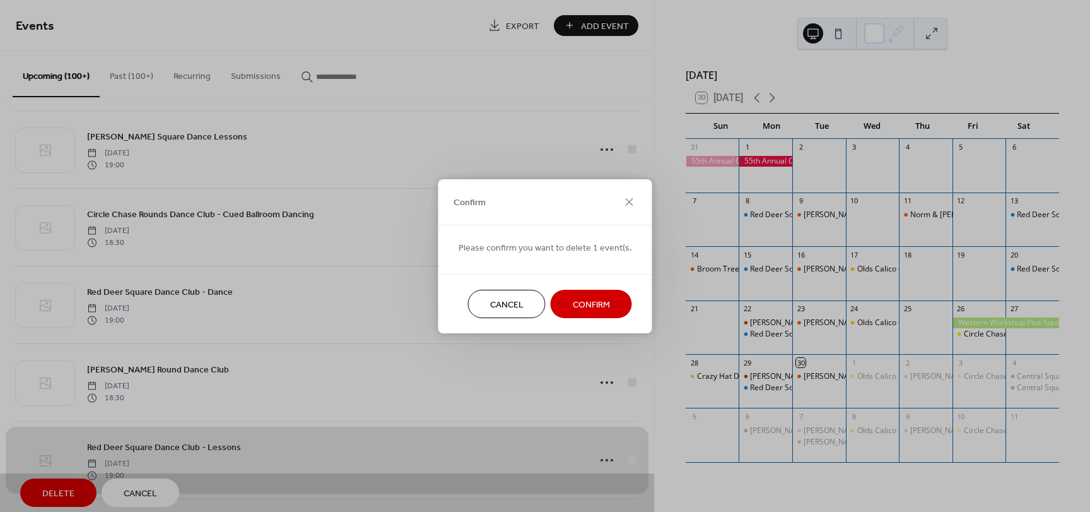
click at [581, 304] on span "Confirm" at bounding box center [591, 304] width 37 height 13
